Goal: Transaction & Acquisition: Purchase product/service

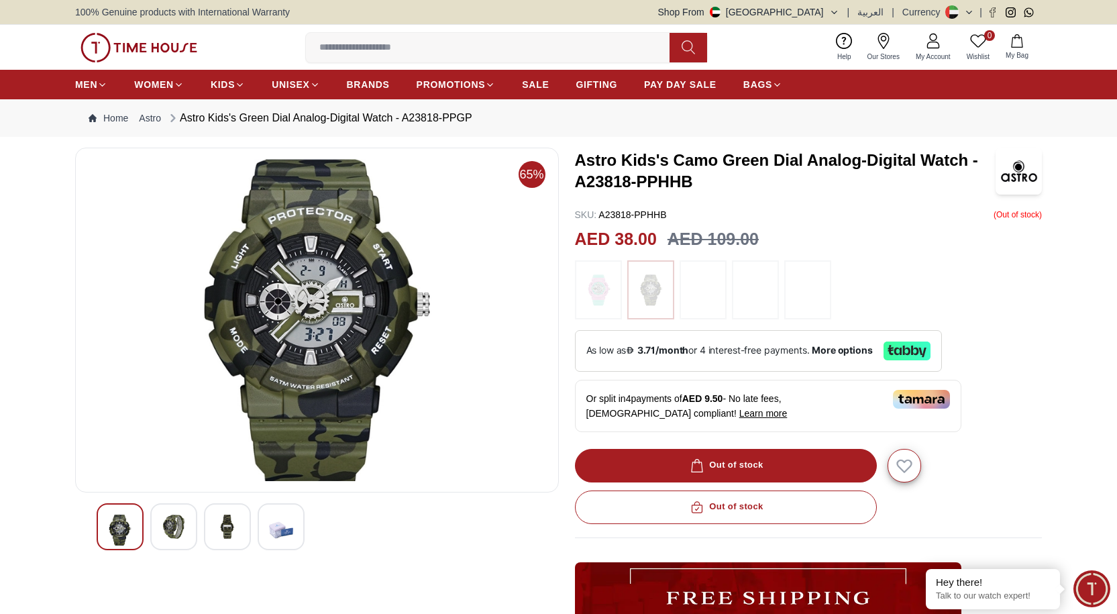
click at [165, 530] on img at bounding box center [174, 527] width 24 height 24
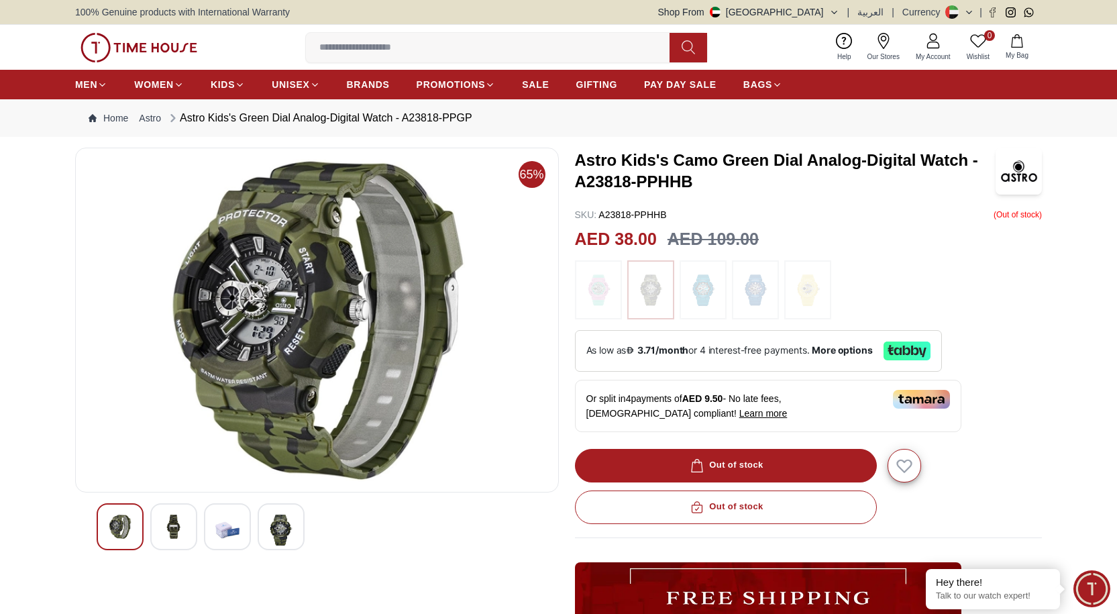
click at [223, 533] on img at bounding box center [227, 530] width 24 height 31
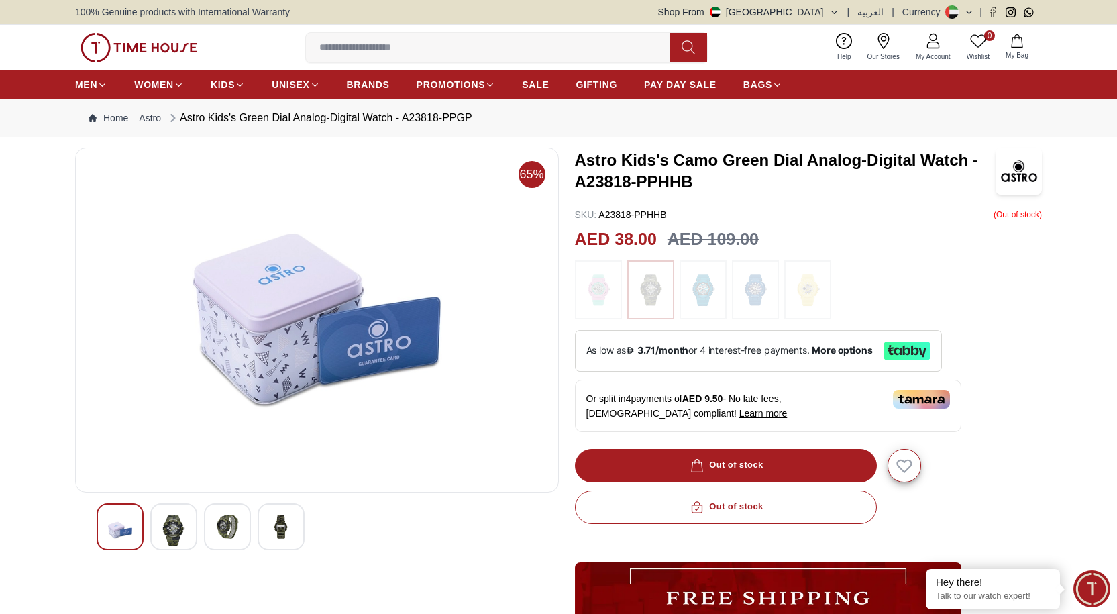
click at [115, 532] on img at bounding box center [120, 530] width 24 height 31
click at [595, 289] on img at bounding box center [599, 290] width 34 height 46
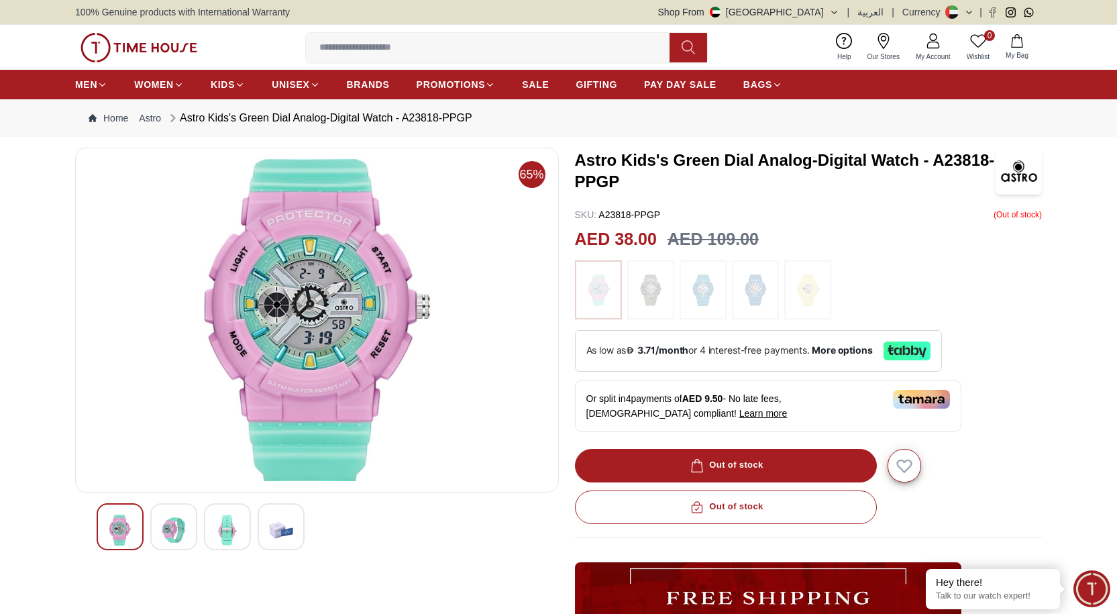
click at [656, 288] on img at bounding box center [651, 290] width 34 height 46
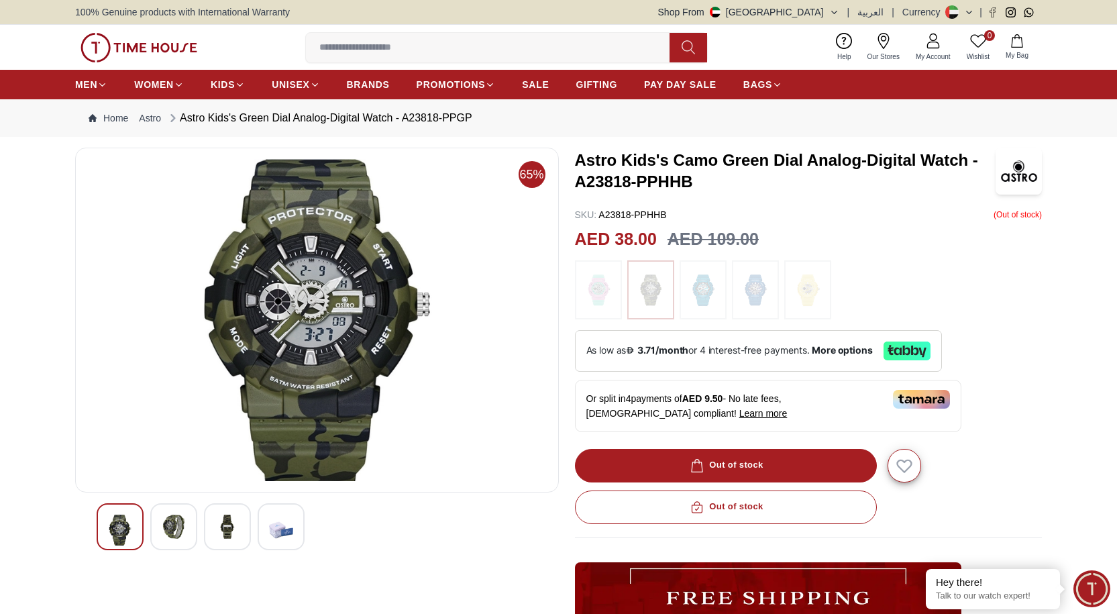
click at [703, 293] on img at bounding box center [703, 290] width 34 height 46
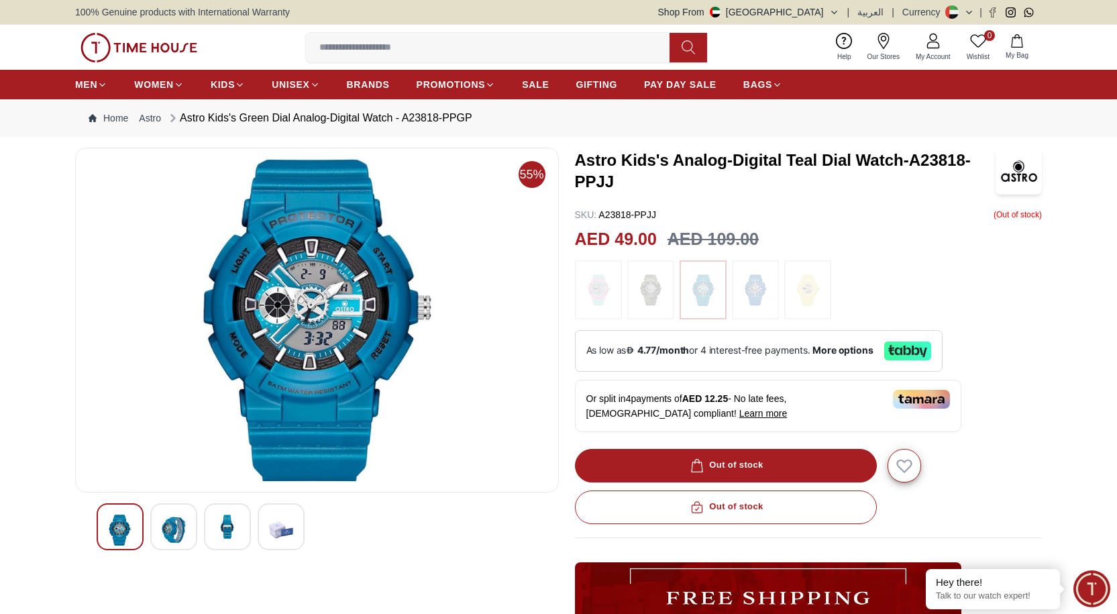
click at [757, 290] on img at bounding box center [756, 290] width 34 height 46
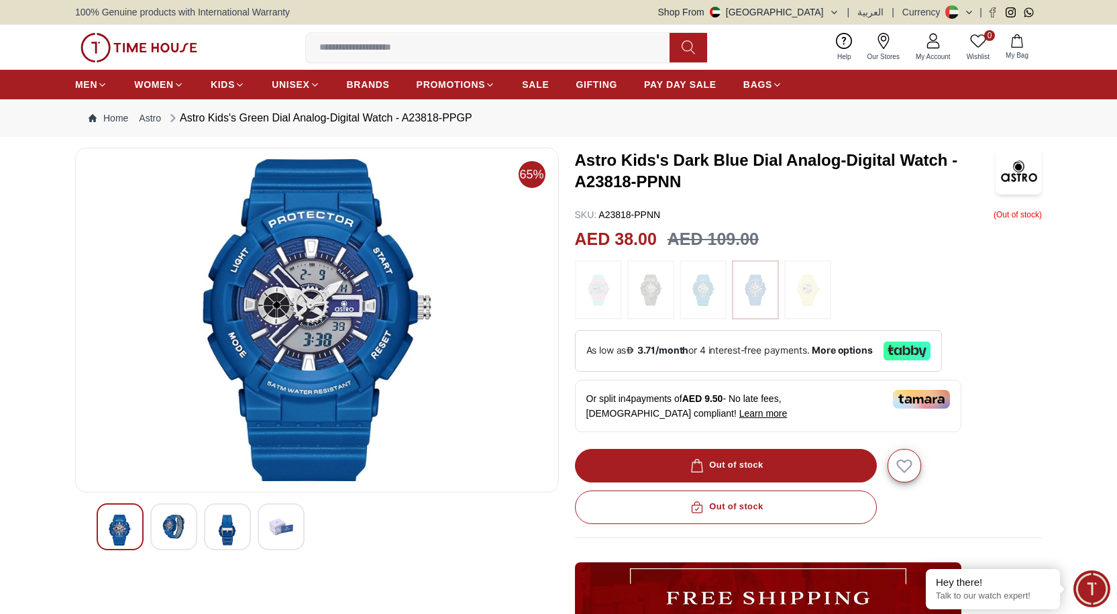
click at [798, 292] on img at bounding box center [808, 290] width 34 height 46
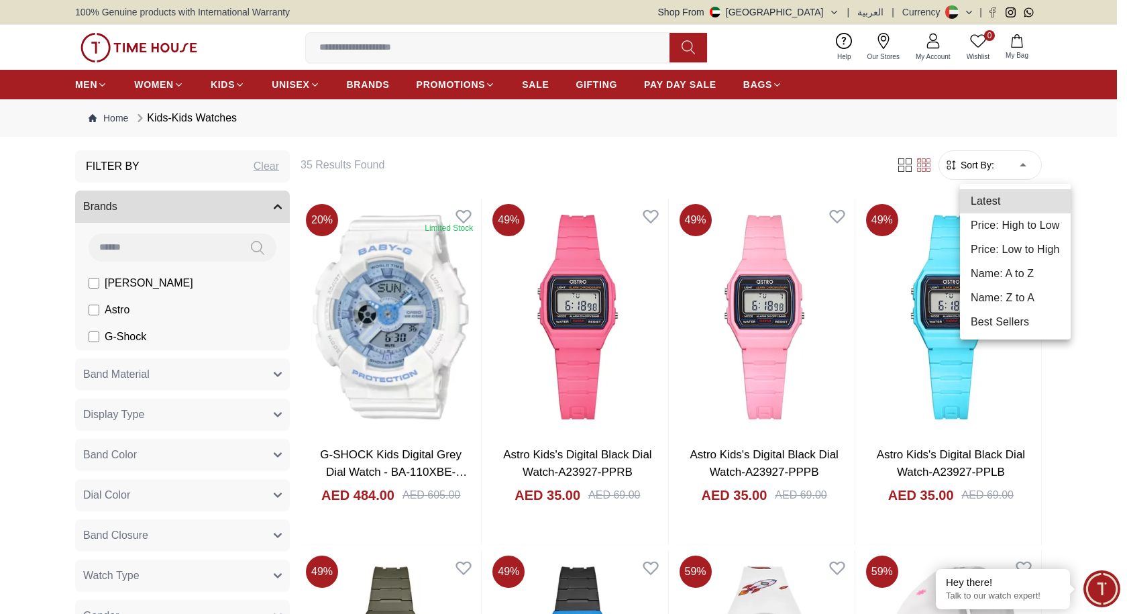
click at [1035, 248] on li "Price: Low to High" at bounding box center [1015, 250] width 111 height 24
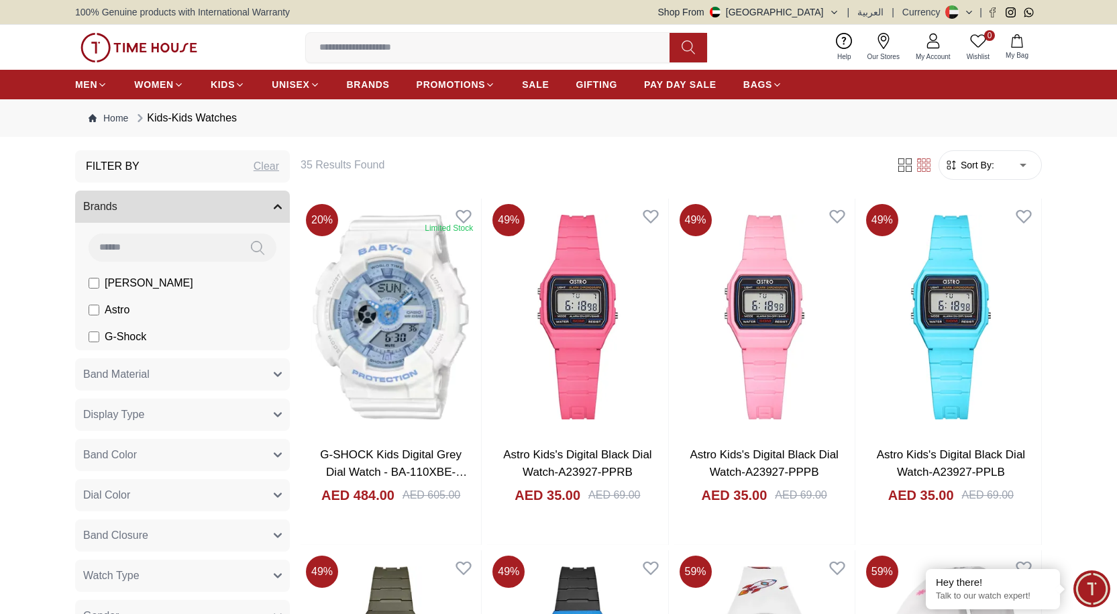
type input "*"
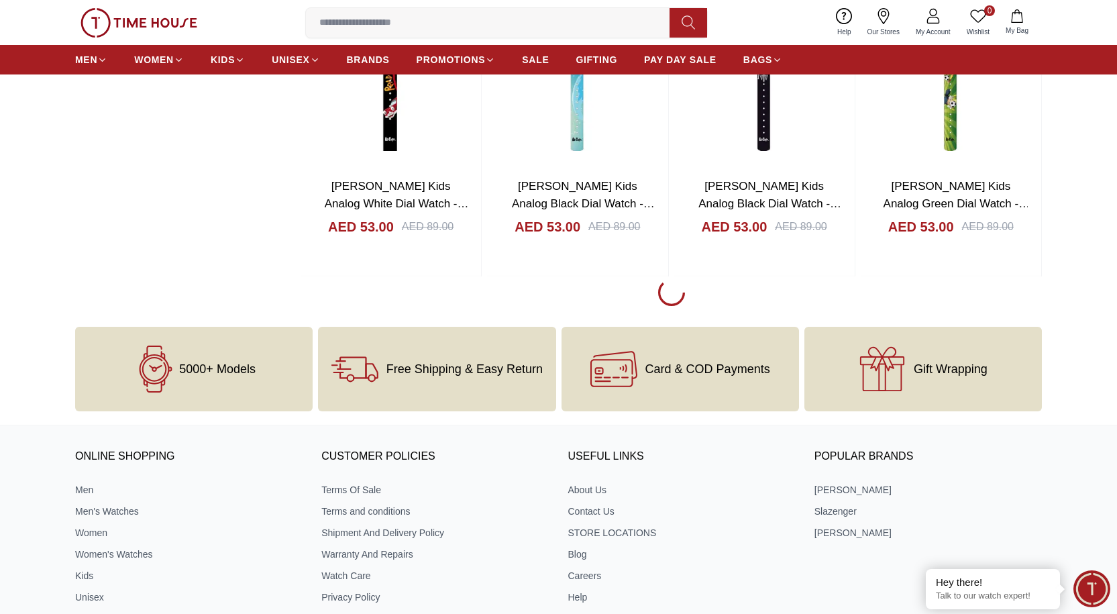
scroll to position [1678, 0]
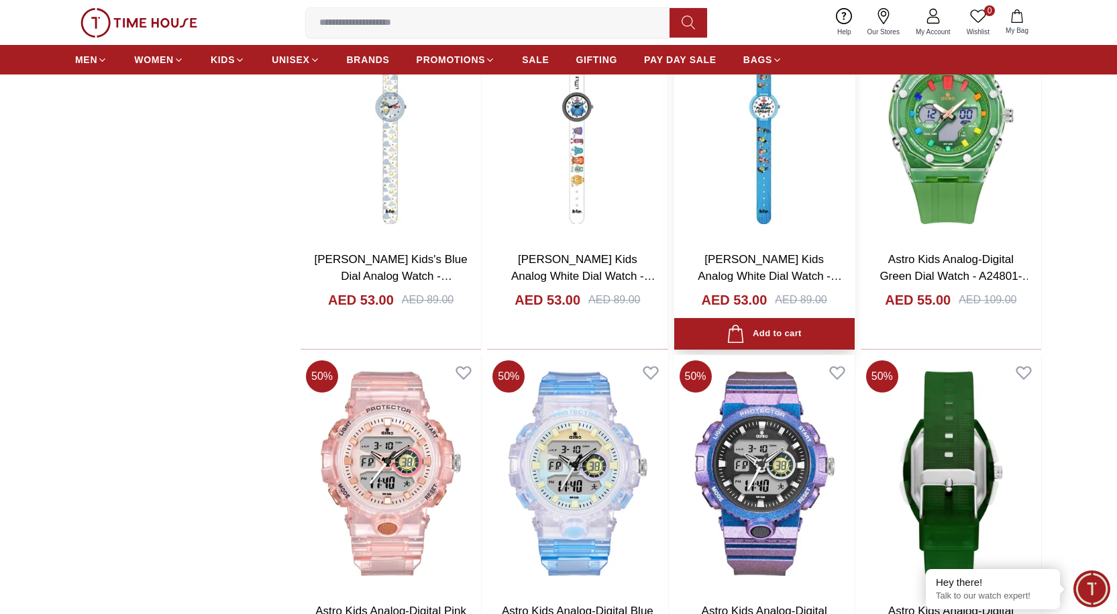
scroll to position [2147, 0]
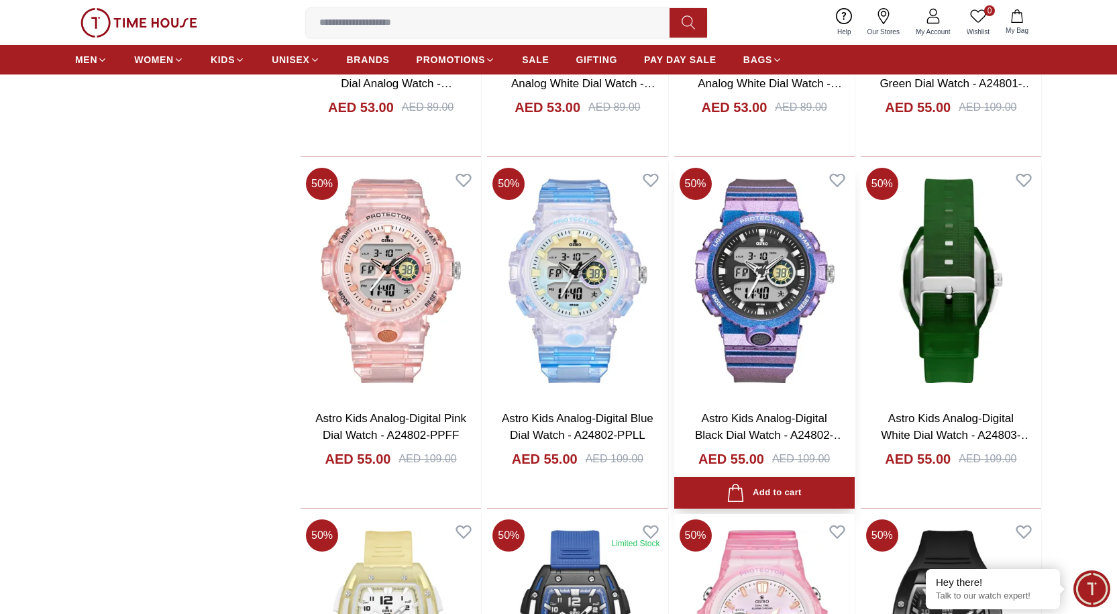
click at [760, 274] on img at bounding box center [764, 280] width 181 height 237
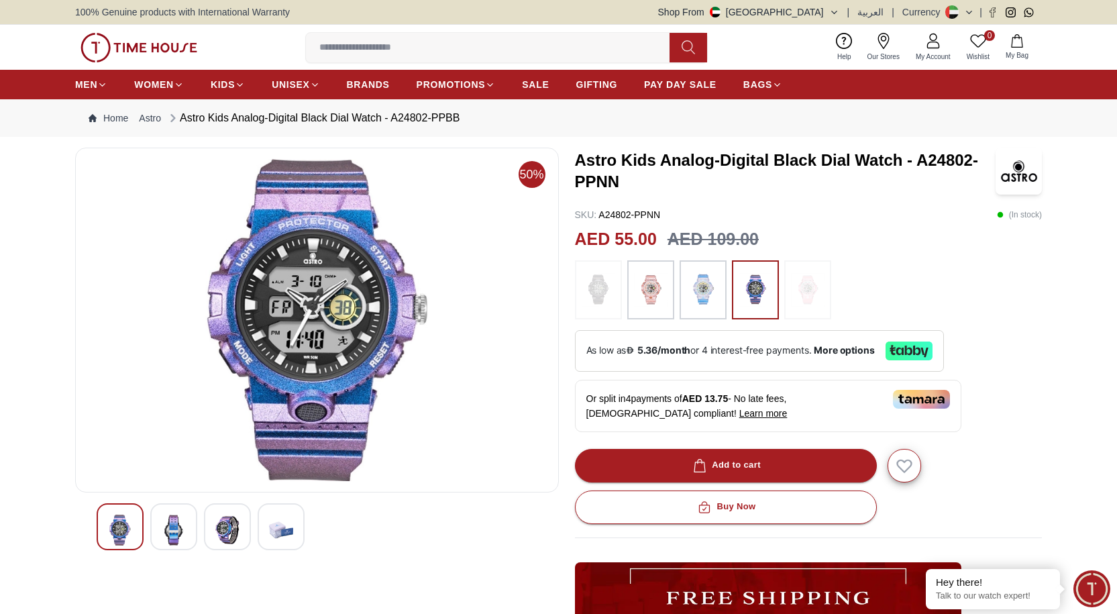
click at [183, 524] on img at bounding box center [174, 530] width 24 height 31
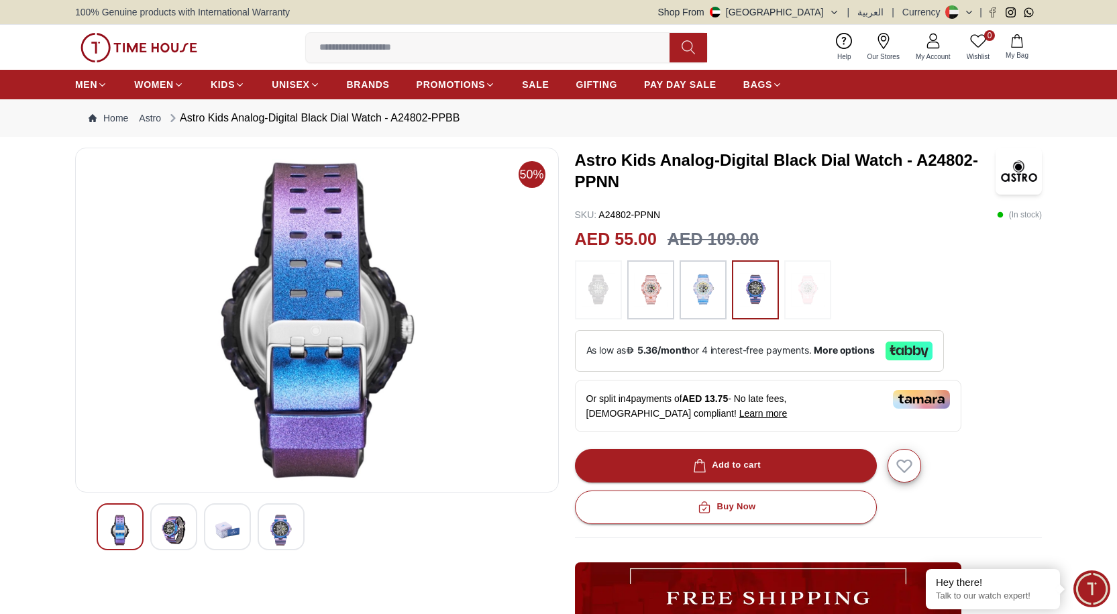
click at [225, 530] on img at bounding box center [227, 530] width 24 height 31
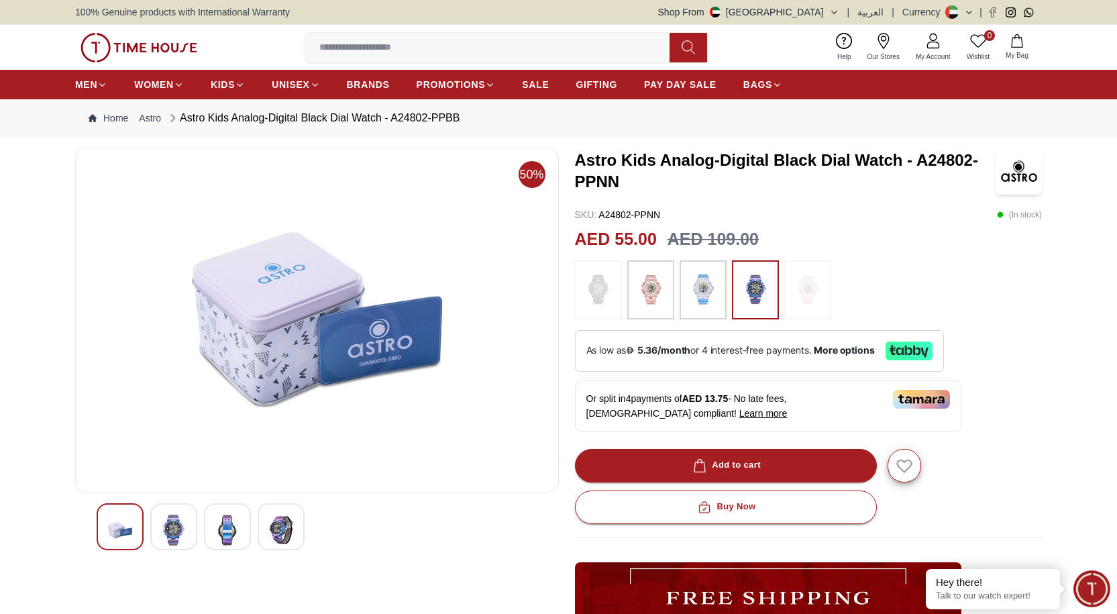
click at [267, 525] on div at bounding box center [281, 526] width 47 height 47
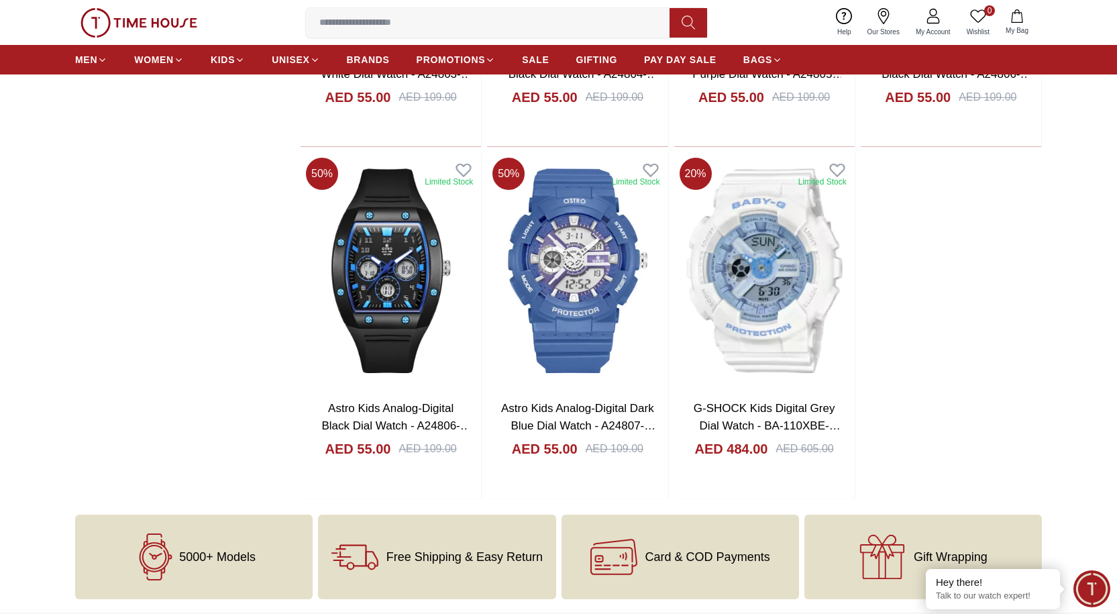
scroll to position [2876, 0]
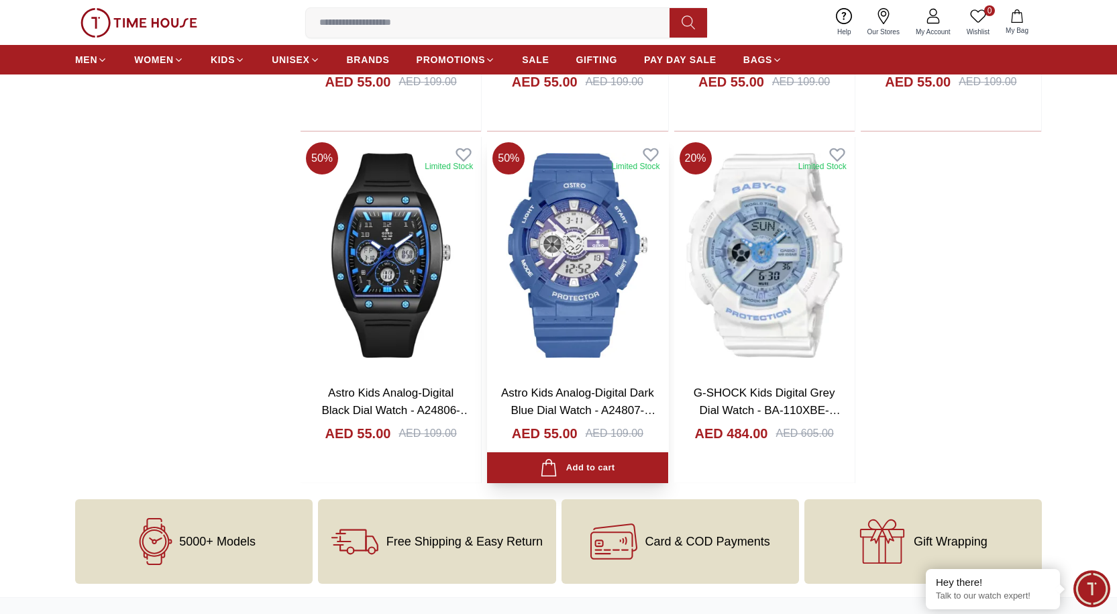
click at [570, 246] on img at bounding box center [577, 255] width 181 height 237
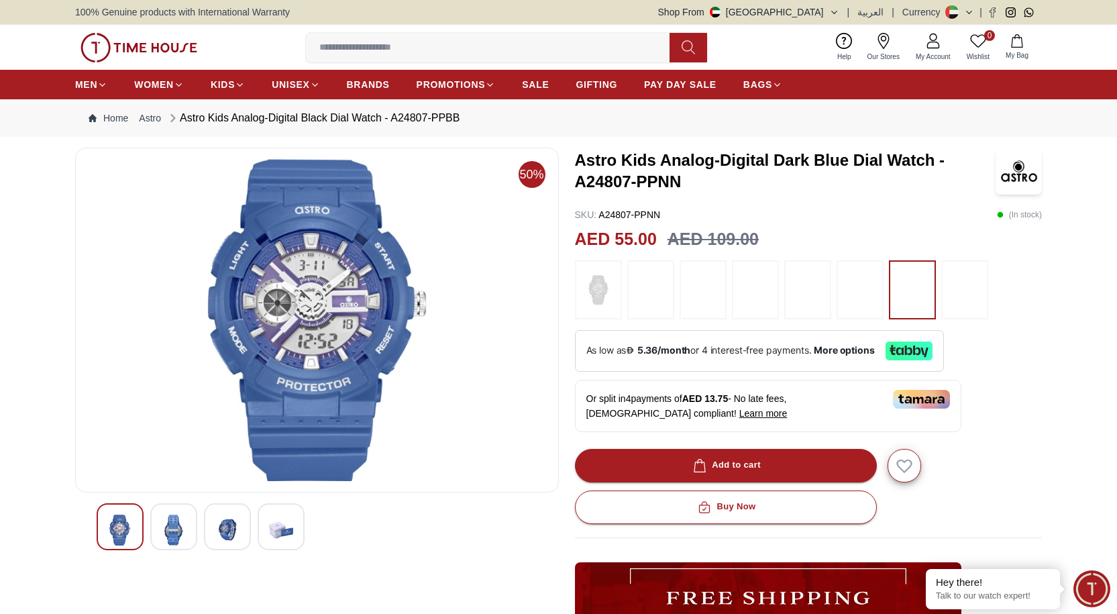
click at [183, 533] on img at bounding box center [174, 530] width 24 height 31
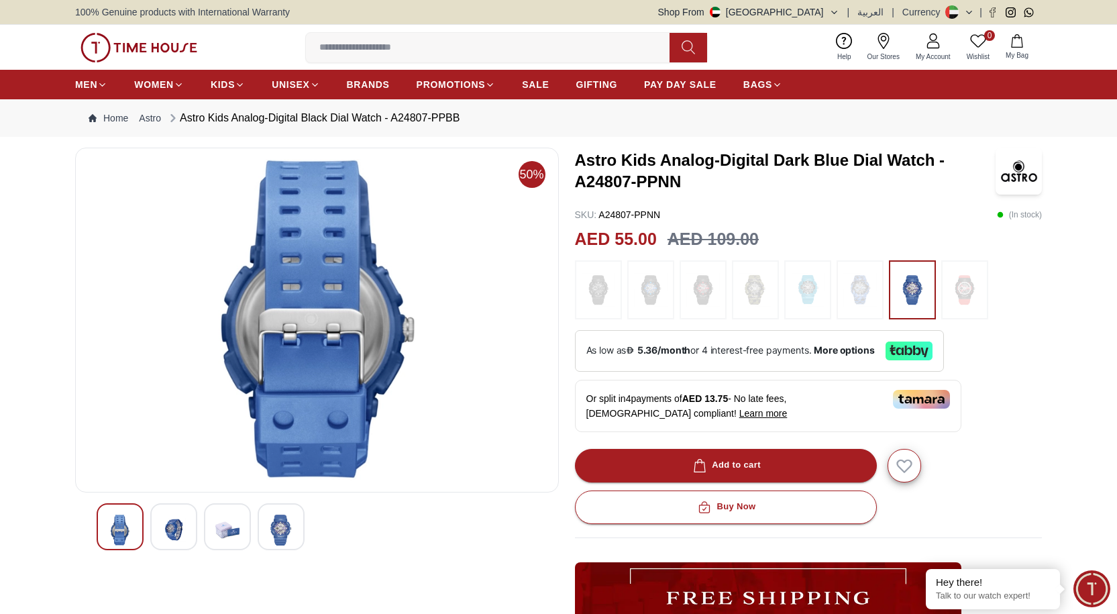
click at [229, 531] on img at bounding box center [227, 530] width 24 height 31
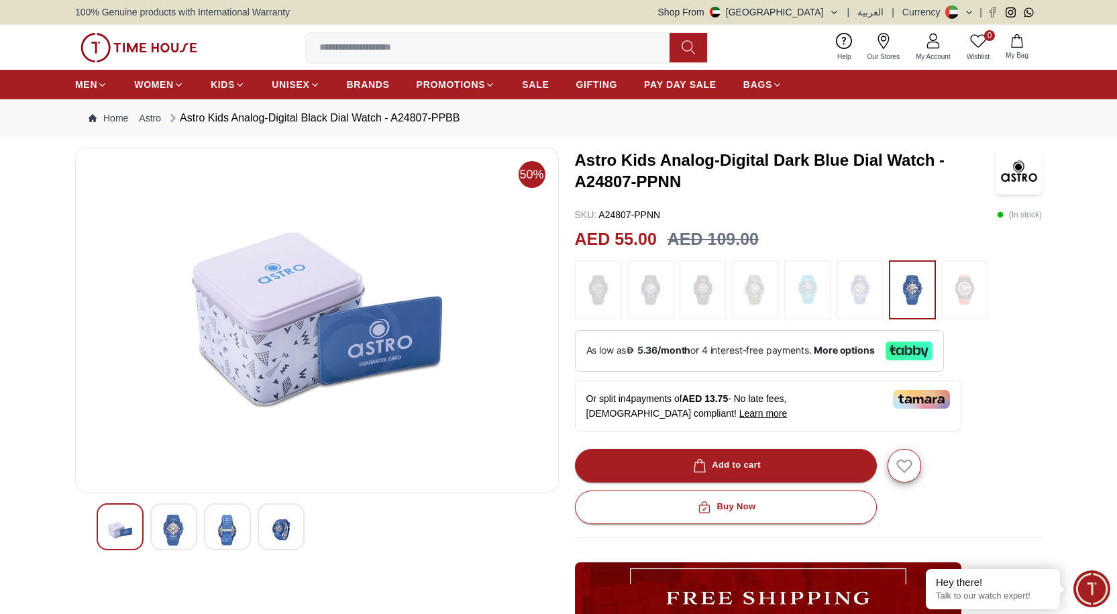
click at [264, 528] on div at bounding box center [281, 526] width 47 height 47
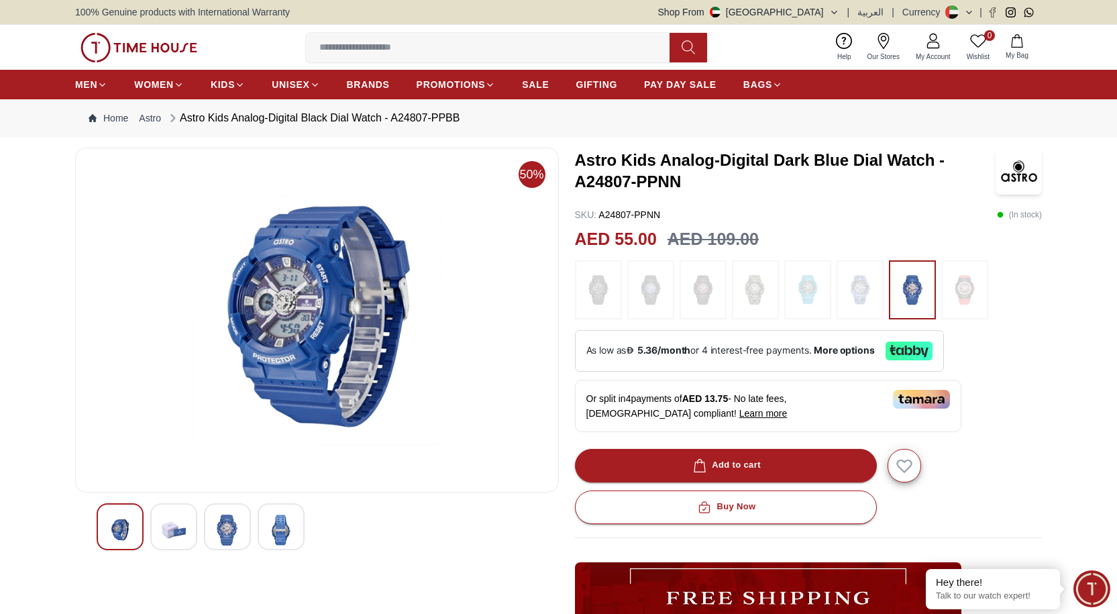
click at [864, 285] on img at bounding box center [860, 290] width 34 height 46
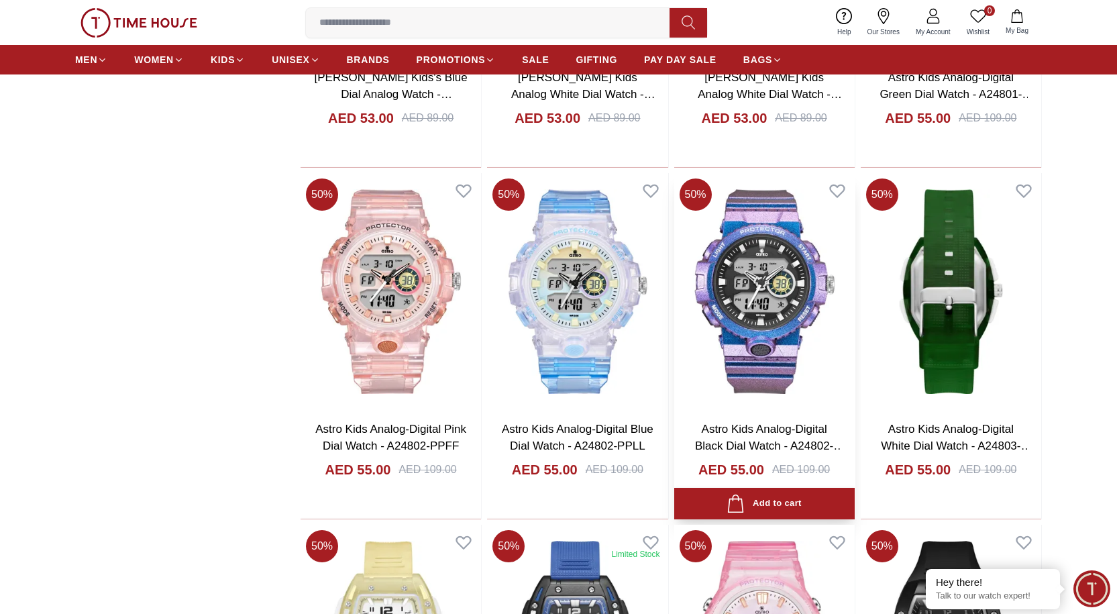
scroll to position [2138, 0]
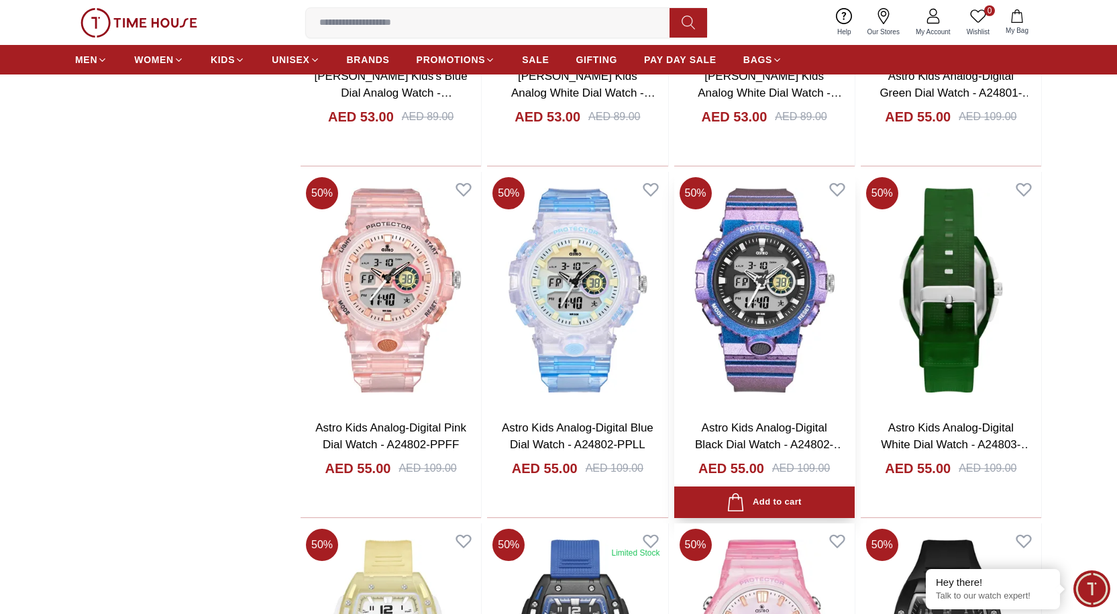
click at [759, 286] on img at bounding box center [764, 290] width 181 height 237
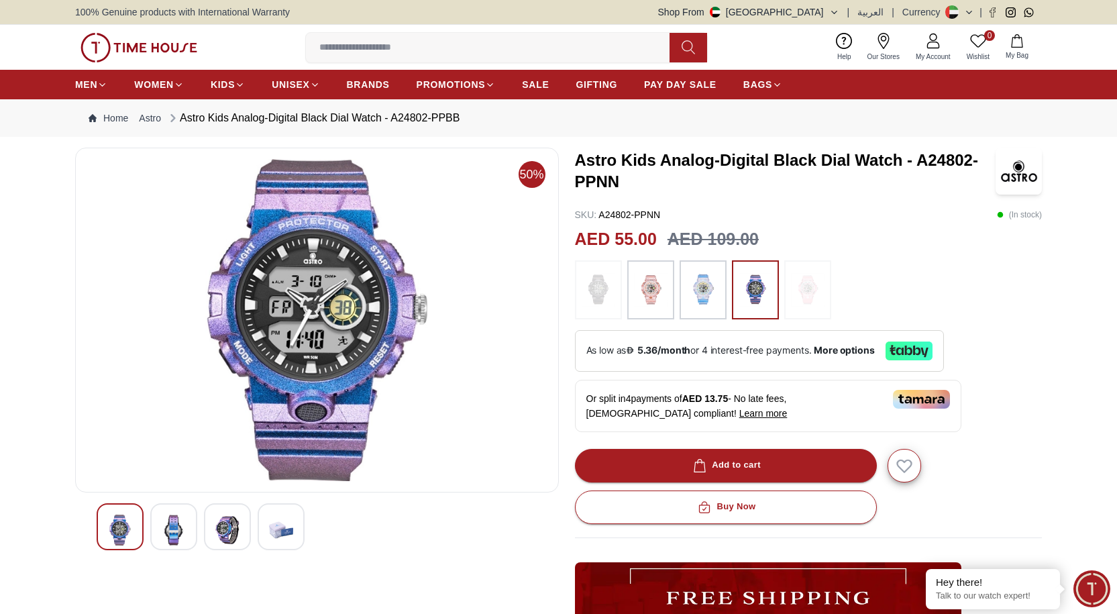
click at [688, 292] on img at bounding box center [703, 290] width 34 height 46
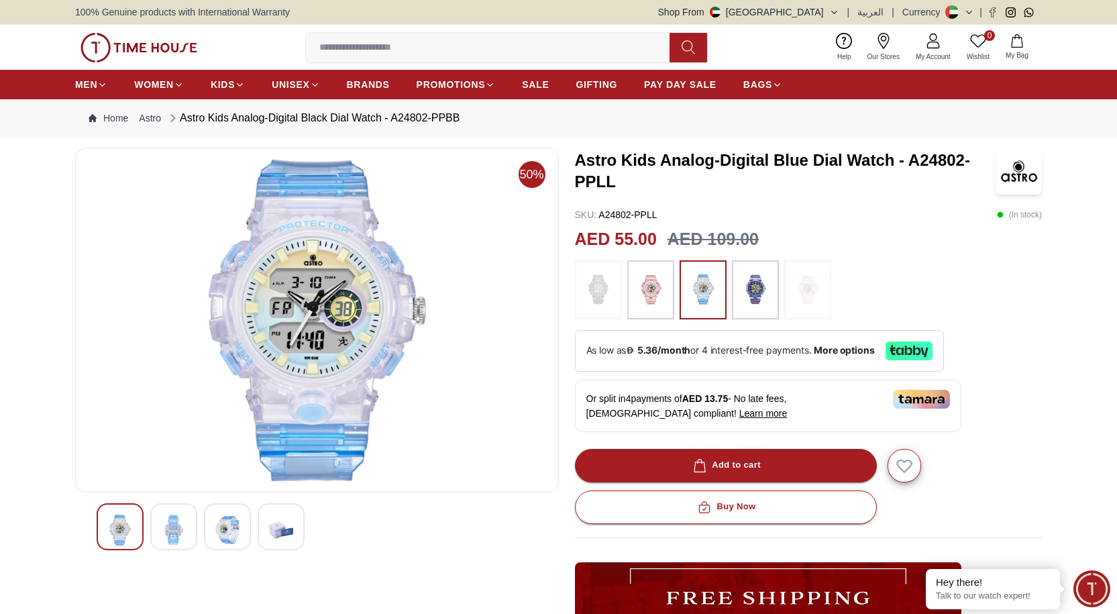
click at [174, 528] on img at bounding box center [174, 530] width 24 height 31
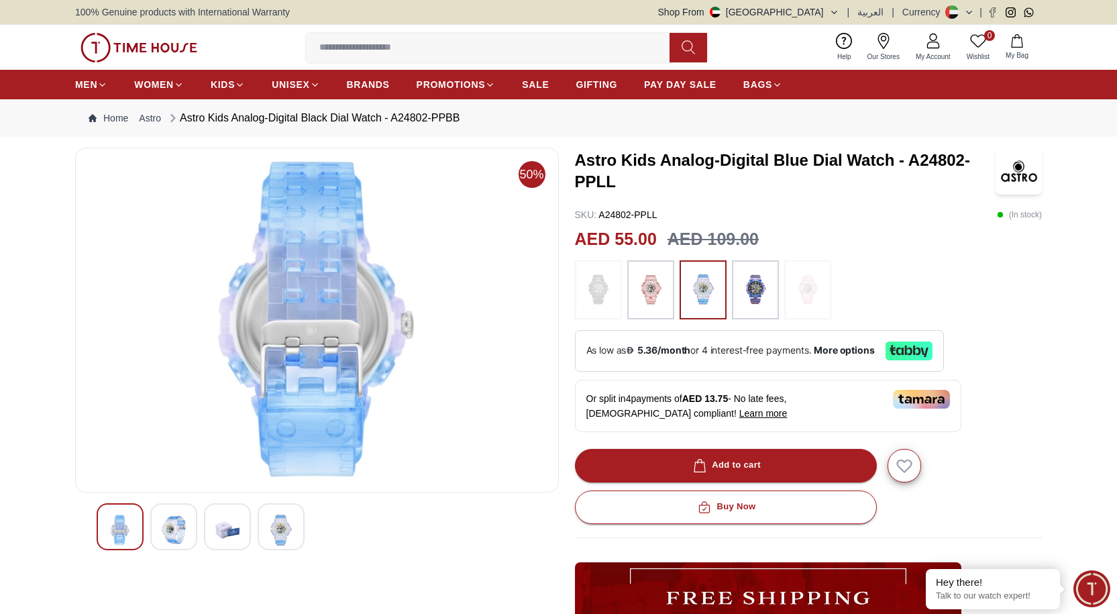
click at [228, 528] on img at bounding box center [227, 530] width 24 height 31
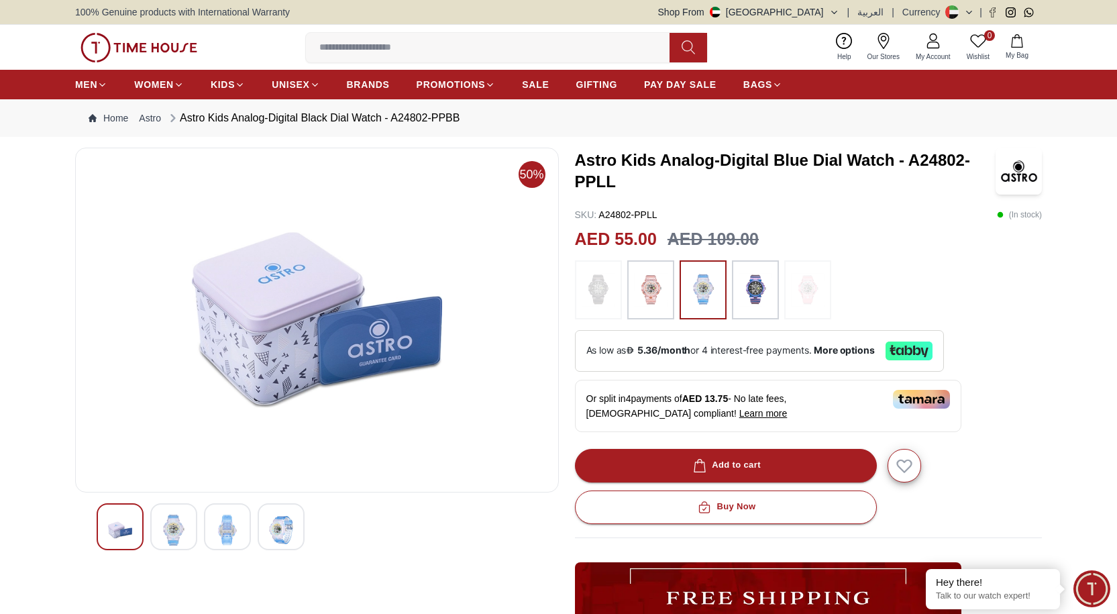
click at [282, 530] on img at bounding box center [281, 530] width 24 height 31
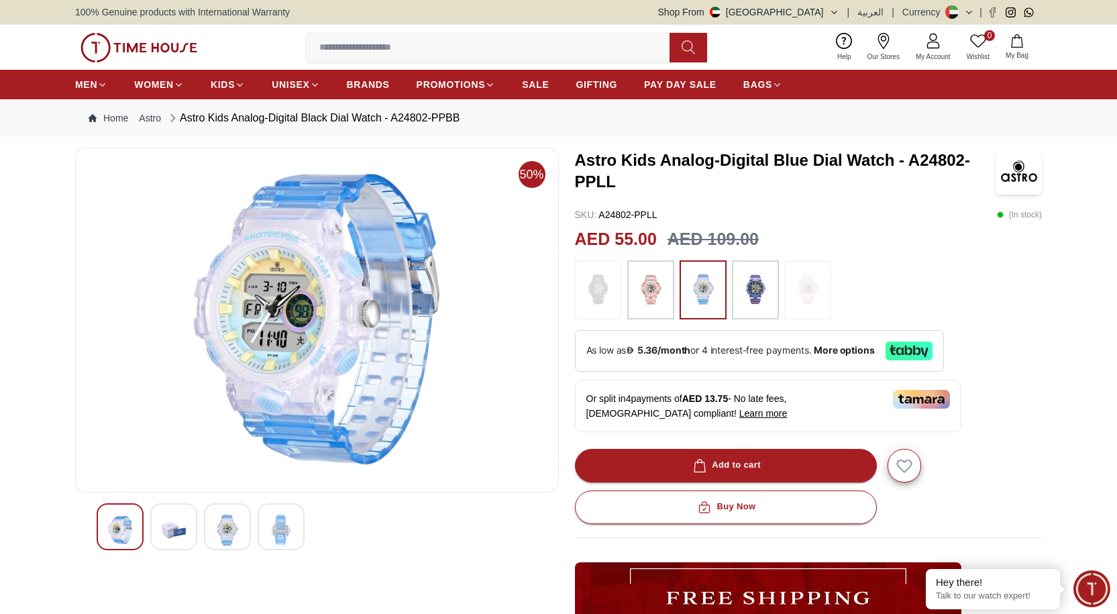
click at [744, 298] on img at bounding box center [756, 290] width 34 height 46
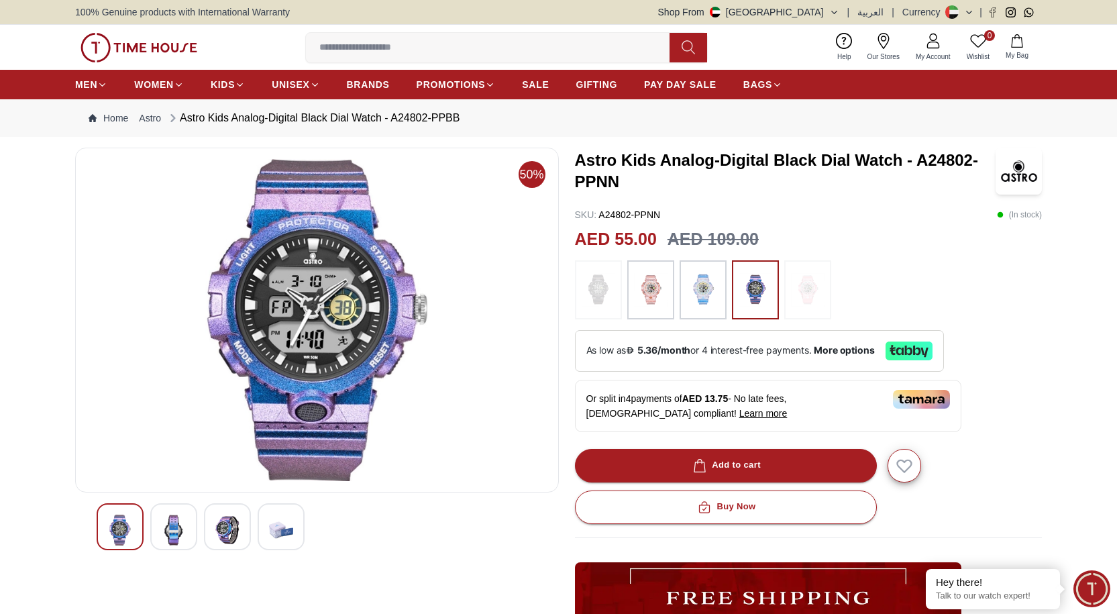
click at [801, 293] on img at bounding box center [808, 290] width 34 height 46
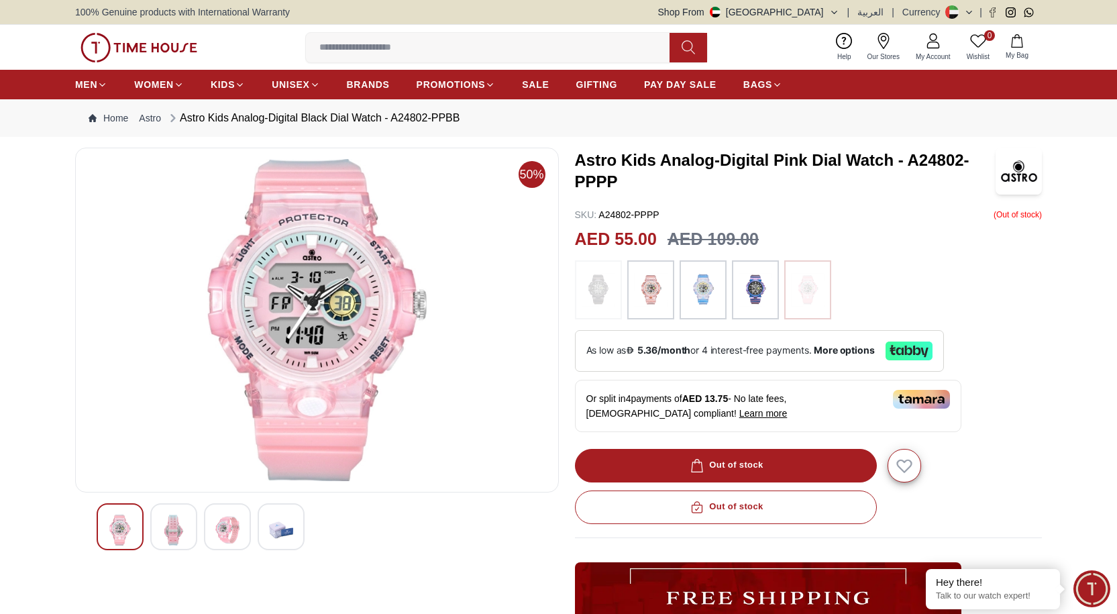
click at [587, 298] on img at bounding box center [599, 290] width 34 height 46
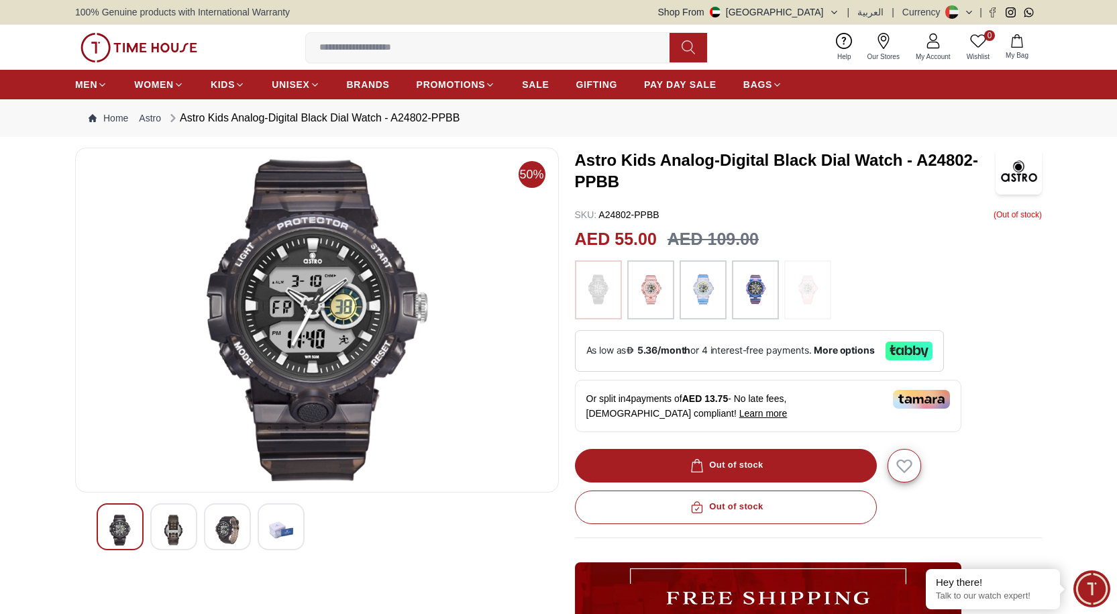
click at [770, 293] on img at bounding box center [756, 290] width 34 height 46
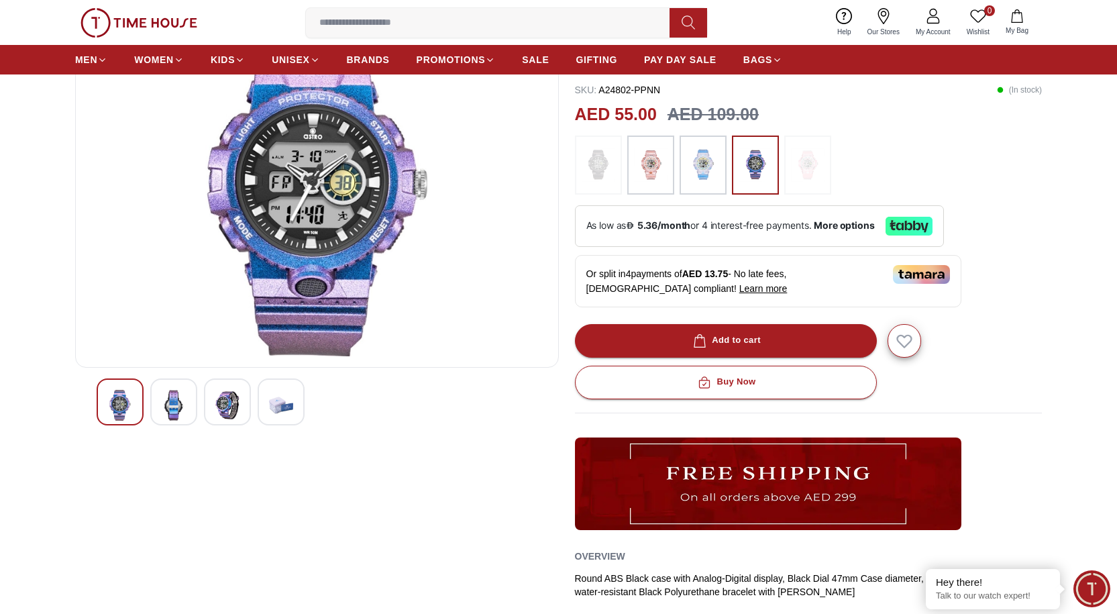
scroll to position [134, 0]
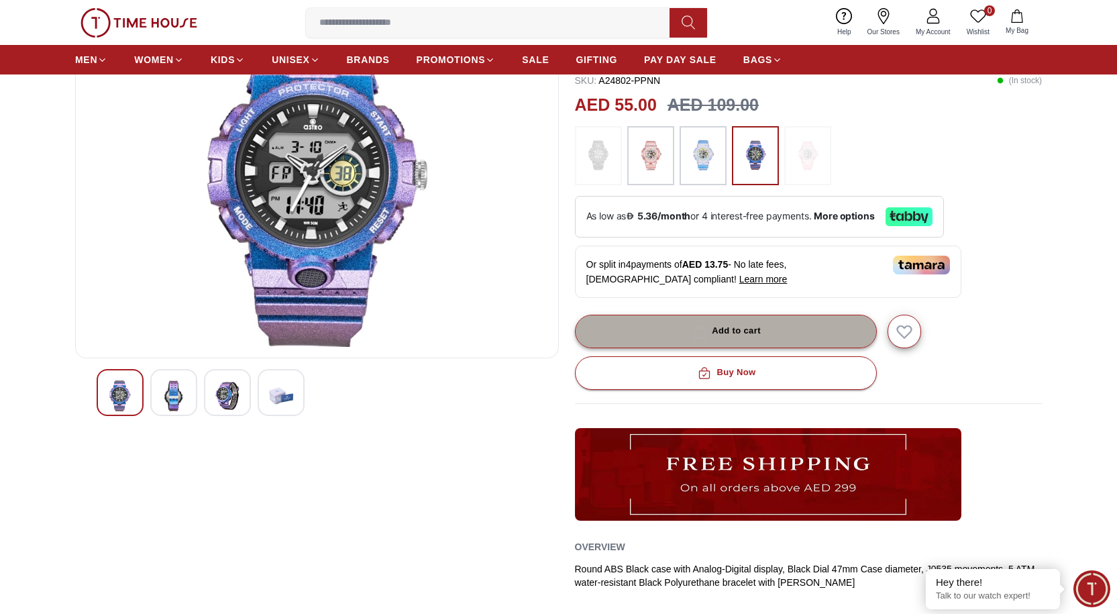
click at [749, 334] on div "Add to cart" at bounding box center [725, 330] width 70 height 15
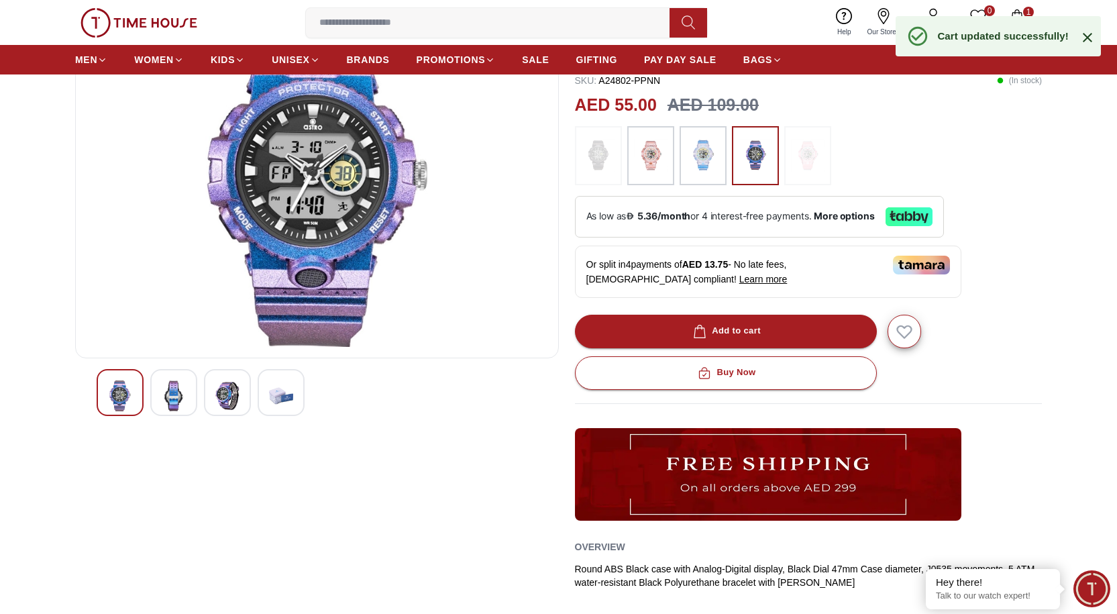
click at [1088, 40] on icon at bounding box center [1088, 38] width 16 height 16
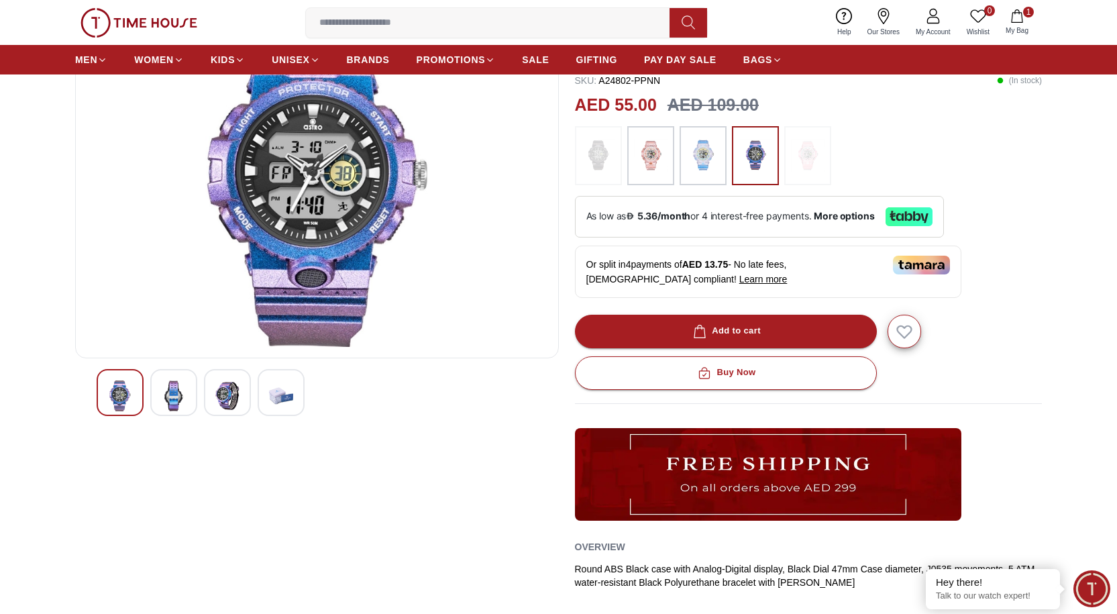
click at [1024, 16] on icon "button" at bounding box center [1017, 15] width 13 height 13
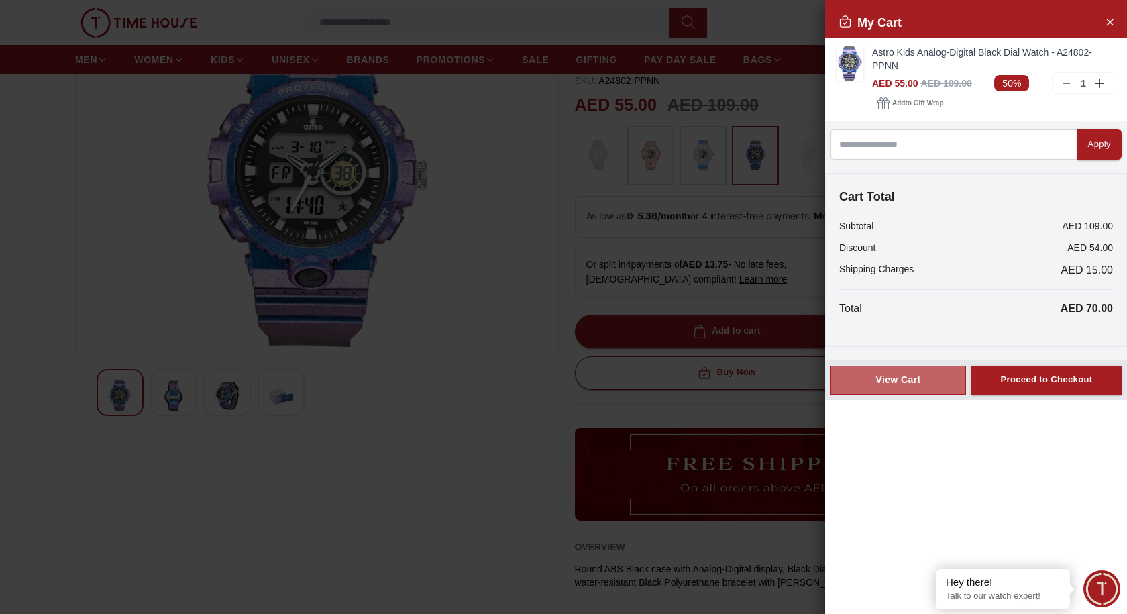
click at [911, 381] on div "View Cart" at bounding box center [898, 379] width 113 height 13
